Goal: Information Seeking & Learning: Learn about a topic

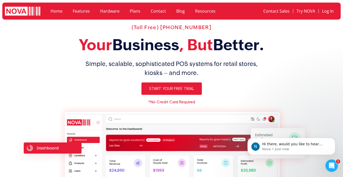
click at [56, 13] on link "Home" at bounding box center [56, 11] width 22 height 12
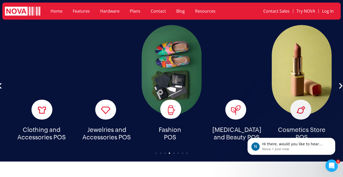
scroll to position [1196, 0]
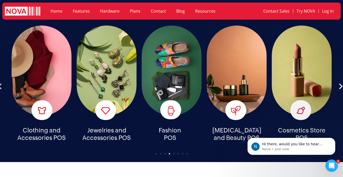
click at [3, 82] on icon "Previous slide" at bounding box center [-1, 85] width 7 height 7
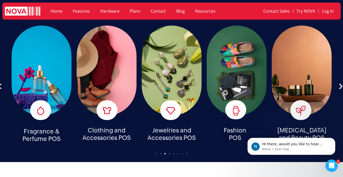
click at [3, 82] on icon "Previous slide" at bounding box center [-1, 85] width 7 height 7
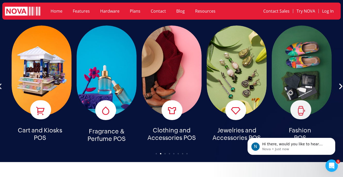
click at [3, 82] on icon "Previous slide" at bounding box center [-1, 85] width 7 height 7
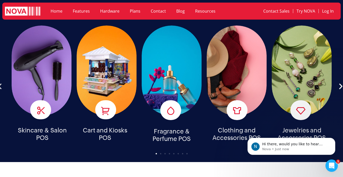
click at [3, 82] on icon "Previous slide" at bounding box center [-1, 85] width 7 height 7
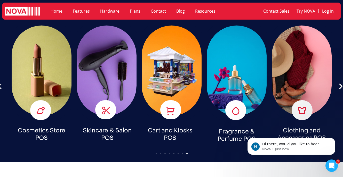
click at [3, 82] on icon "Previous slide" at bounding box center [-1, 85] width 7 height 7
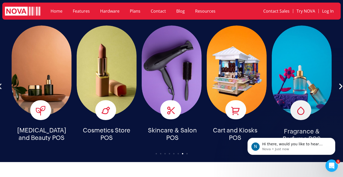
click at [3, 82] on icon "Previous slide" at bounding box center [-1, 85] width 7 height 7
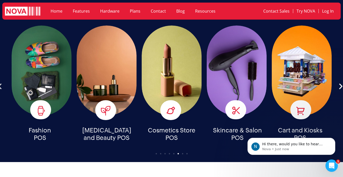
click at [3, 82] on icon "Previous slide" at bounding box center [-1, 85] width 7 height 7
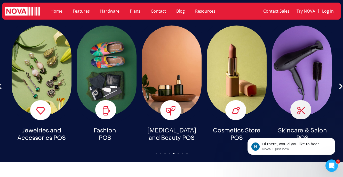
click at [3, 82] on icon "Previous slide" at bounding box center [-1, 85] width 7 height 7
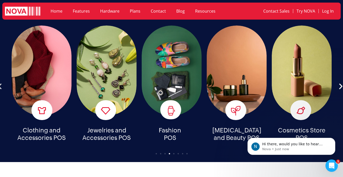
click at [3, 82] on icon "Previous slide" at bounding box center [-1, 85] width 7 height 7
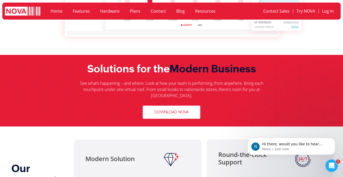
scroll to position [0, 0]
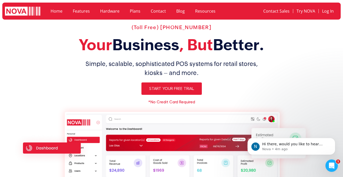
click at [106, 13] on link "Hardware" at bounding box center [110, 11] width 30 height 12
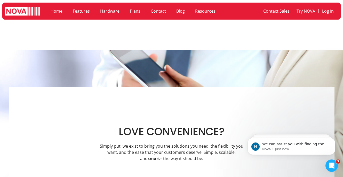
click at [196, 13] on link "Resources" at bounding box center [205, 11] width 31 height 12
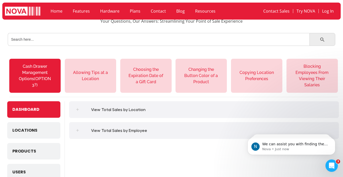
scroll to position [32, 0]
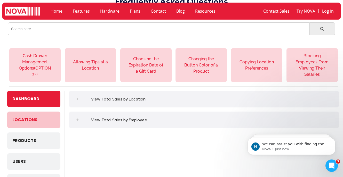
click at [37, 117] on span "Locations" at bounding box center [24, 120] width 25 height 6
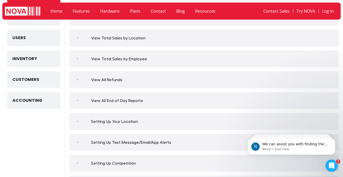
scroll to position [157, 0]
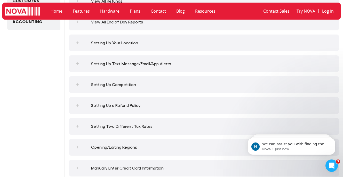
scroll to position [231, 0]
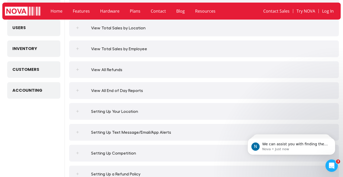
scroll to position [164, 0]
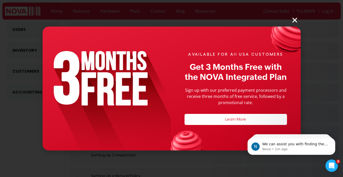
click at [294, 22] on icon "Close" at bounding box center [294, 20] width 7 height 7
